Goal: Transaction & Acquisition: Purchase product/service

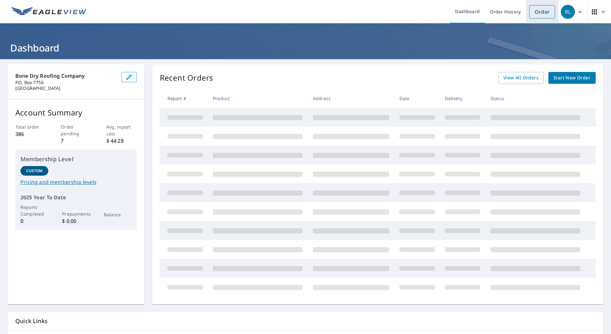
click at [544, 10] on link "Order" at bounding box center [542, 11] width 26 height 13
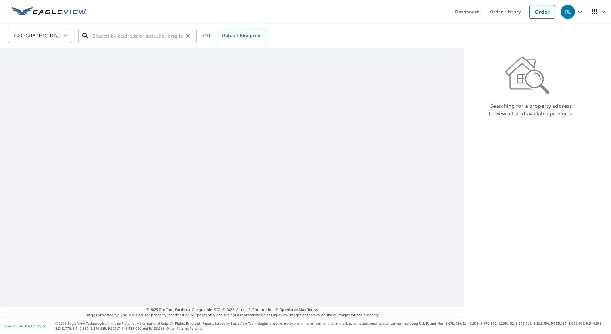
click at [94, 39] on input "text" at bounding box center [137, 36] width 91 height 18
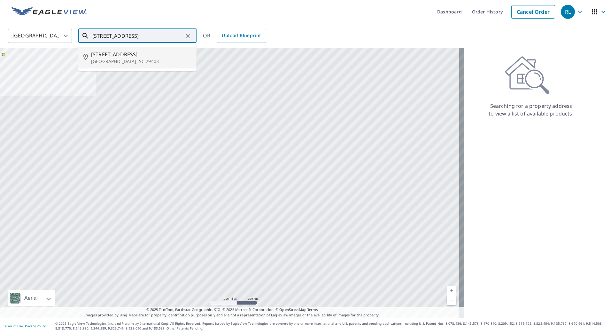
click at [116, 50] on li "[STREET_ADDRESS]" at bounding box center [137, 58] width 118 height 22
type input "[STREET_ADDRESS]"
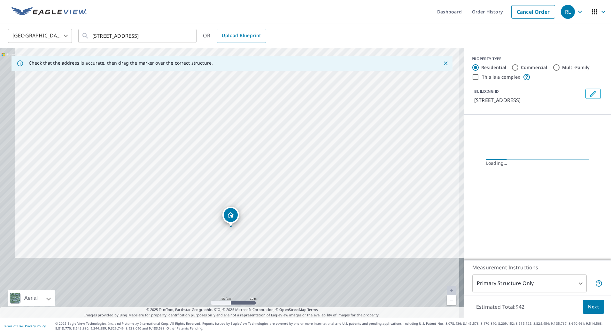
drag, startPoint x: 259, startPoint y: 230, endPoint x: 292, endPoint y: 120, distance: 114.8
click at [292, 115] on div "[STREET_ADDRESS]" at bounding box center [232, 182] width 464 height 269
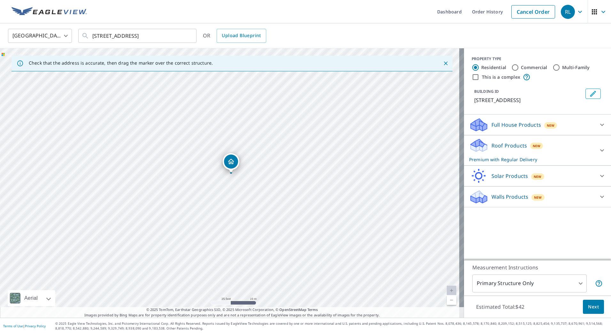
click at [588, 302] on button "Next" at bounding box center [593, 306] width 21 height 14
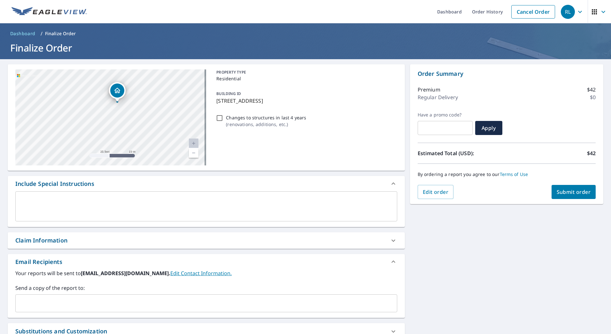
click at [577, 191] on span "Submit order" at bounding box center [574, 191] width 34 height 7
